Goal: Task Accomplishment & Management: Use online tool/utility

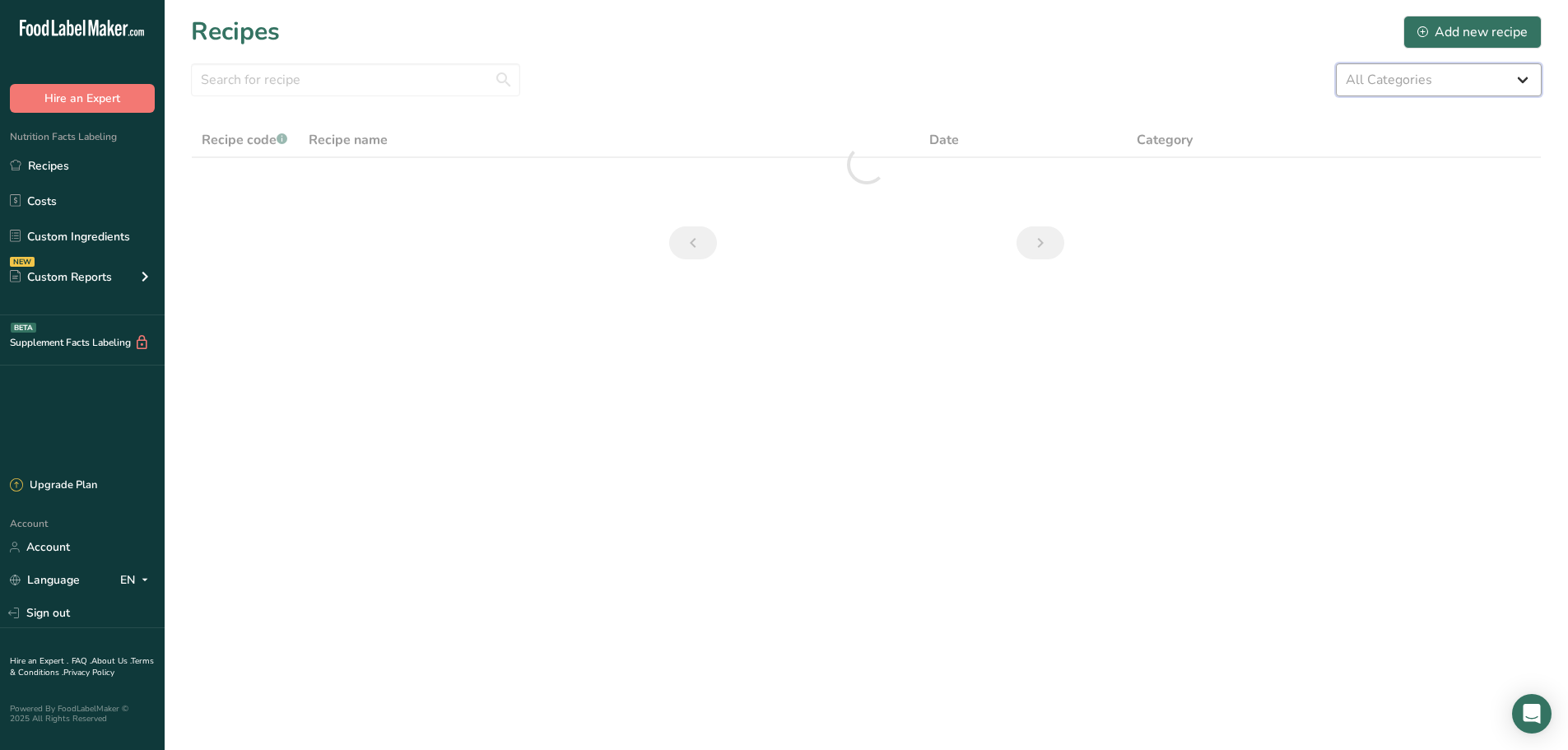
click at [1522, 89] on select "All Categories 1.4 oz Mini Cookie 2.75 oz Cookies 3 oz Cookies (2025) 5 oz Cook…" at bounding box center [1439, 80] width 206 height 33
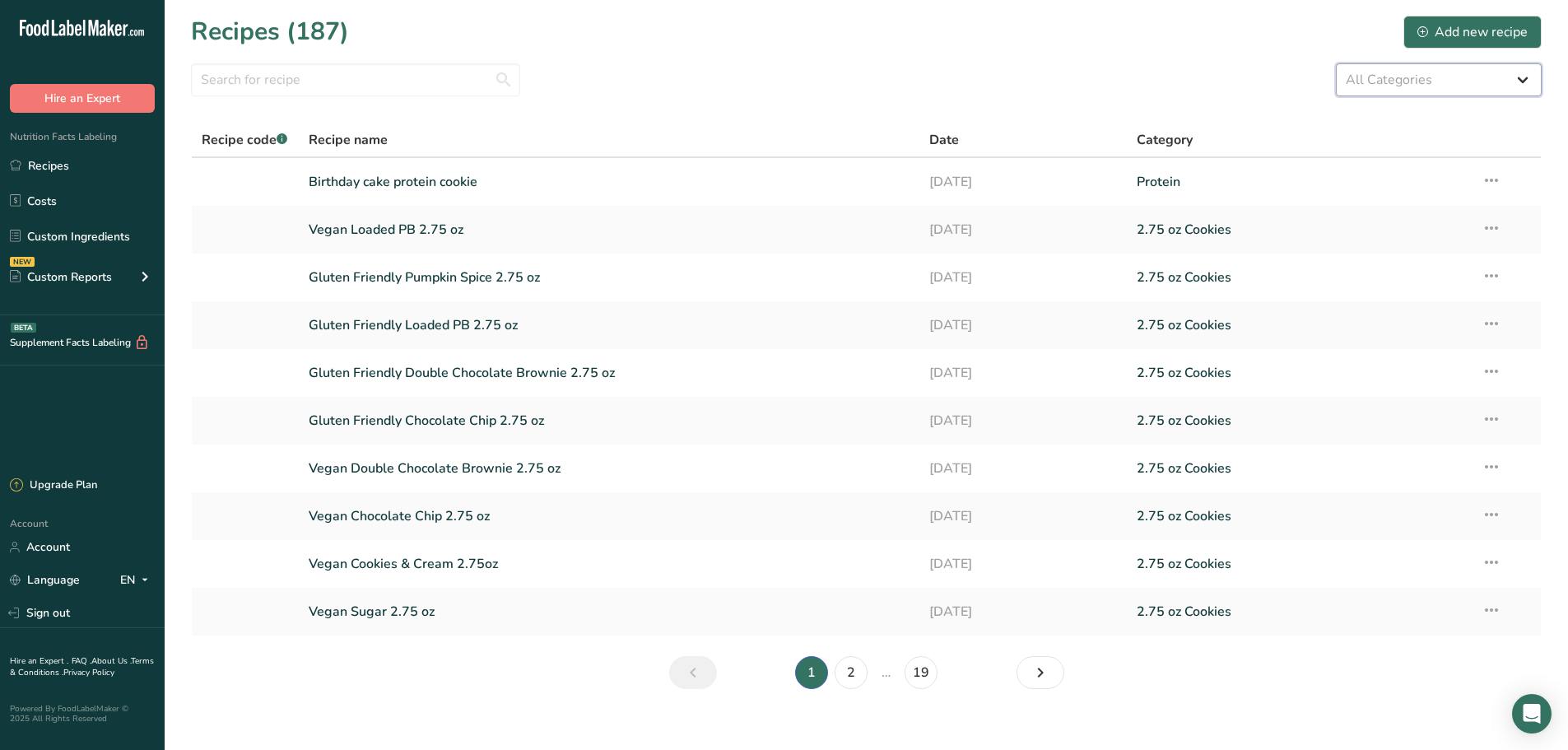
select select "2463"
click at [1336, 63] on select "All Categories 1.4 oz Mini Cookie 2.75 oz Cookies 3 oz Cookies (2025) 5 oz Cook…" at bounding box center [1439, 80] width 206 height 33
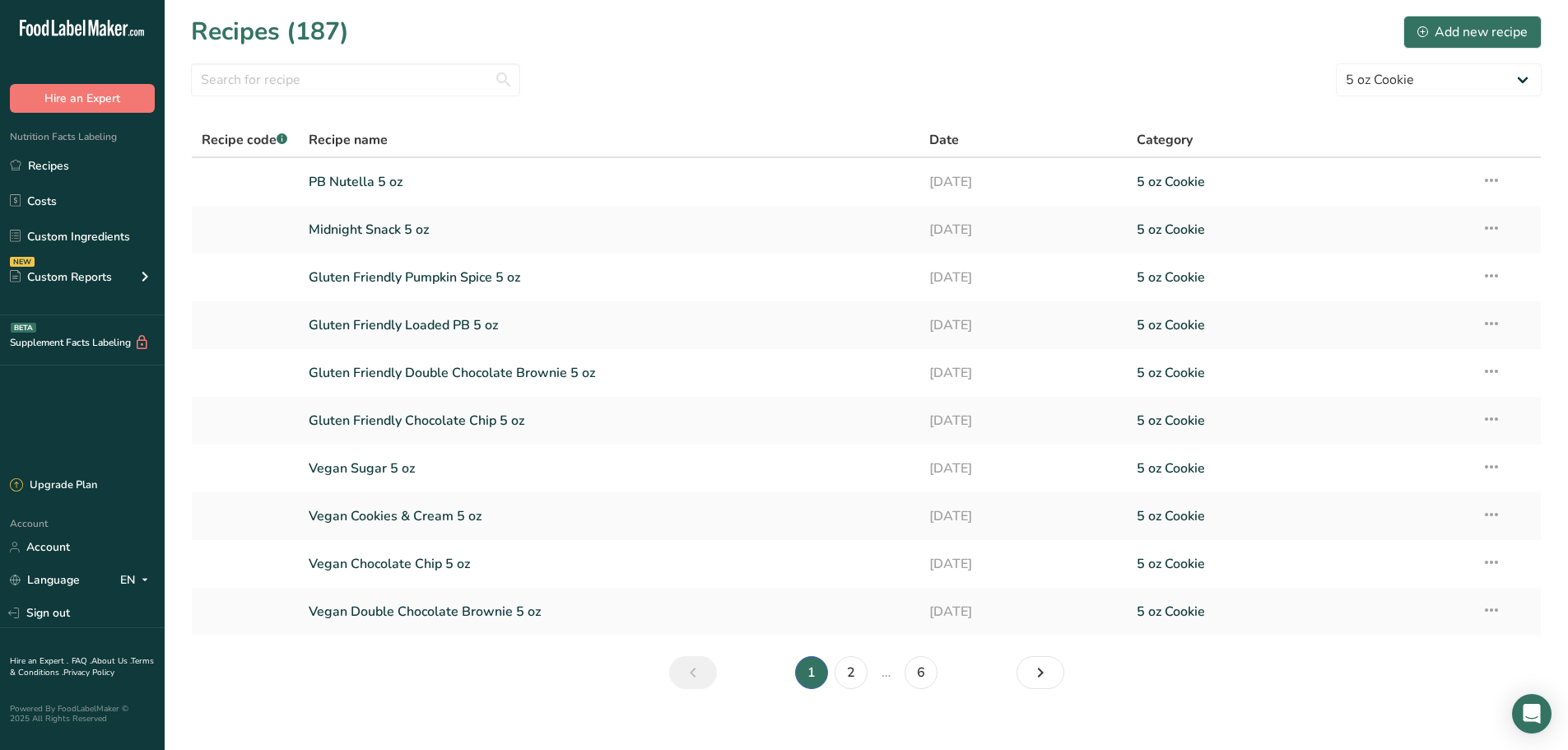
click at [352, 116] on section "Recipes (187) Add new recipe All Categories 1.4 oz Mini Cookie 2.75 oz Cookies …" at bounding box center [866, 357] width 1403 height 716
click at [332, 66] on input "text" at bounding box center [356, 80] width 329 height 33
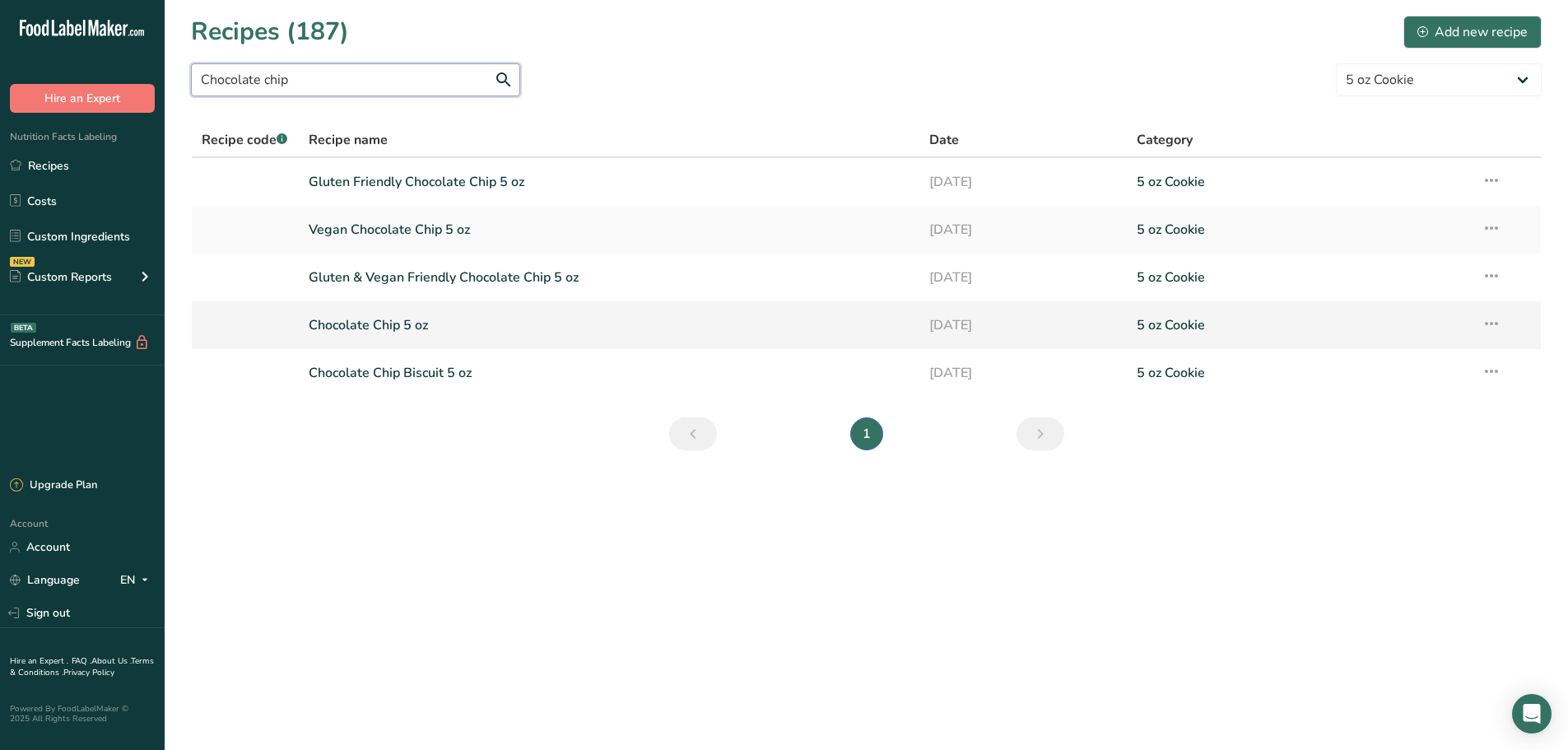
type input "Chocolate chip"
click at [410, 337] on link "Chocolate Chip 5 oz" at bounding box center [609, 325] width 601 height 34
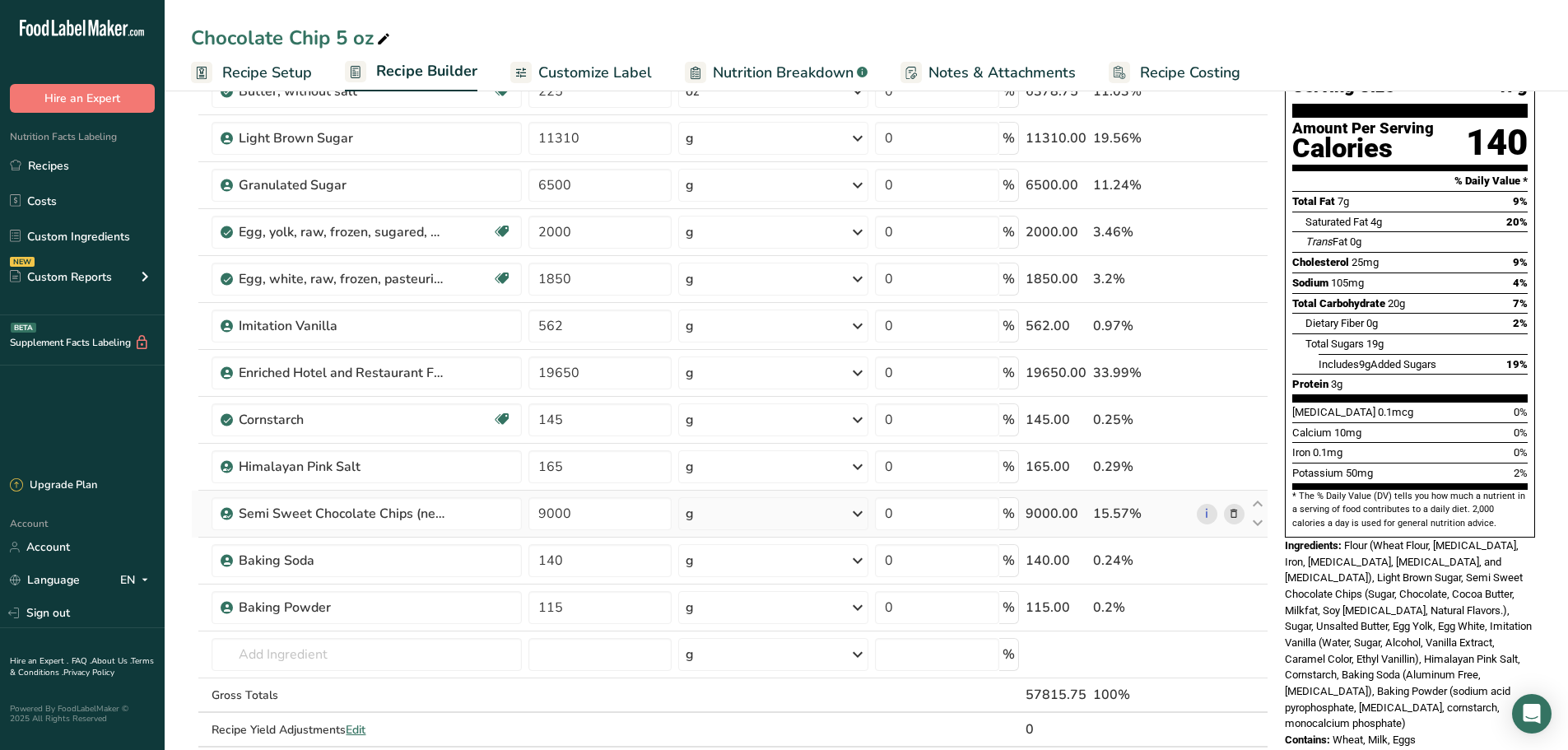
scroll to position [165, 0]
